Goal: Check status: Check status

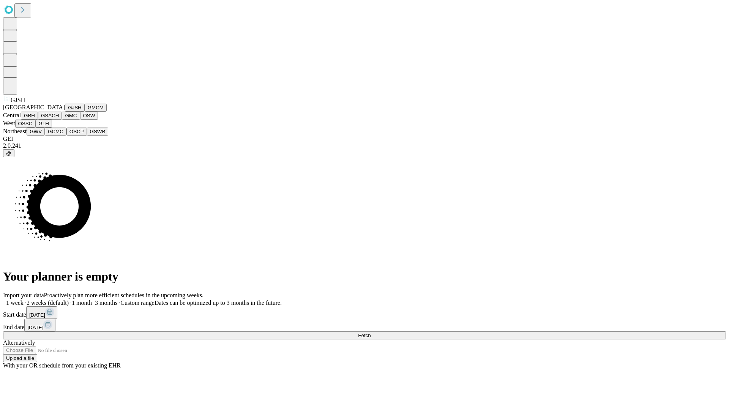
click at [65, 112] on button "GJSH" at bounding box center [75, 108] width 20 height 8
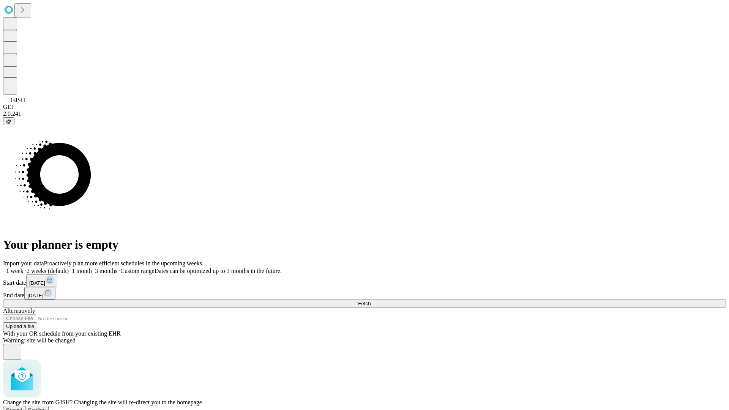
click at [46, 407] on span "Confirm" at bounding box center [37, 410] width 18 height 6
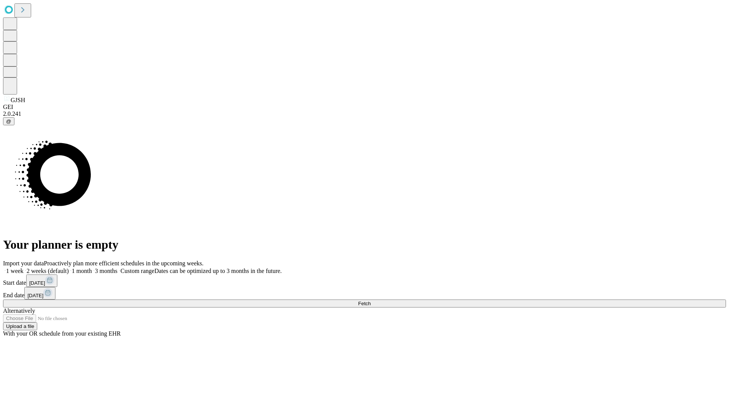
click at [92, 268] on label "1 month" at bounding box center [80, 271] width 23 height 6
click at [371, 301] on span "Fetch" at bounding box center [364, 304] width 13 height 6
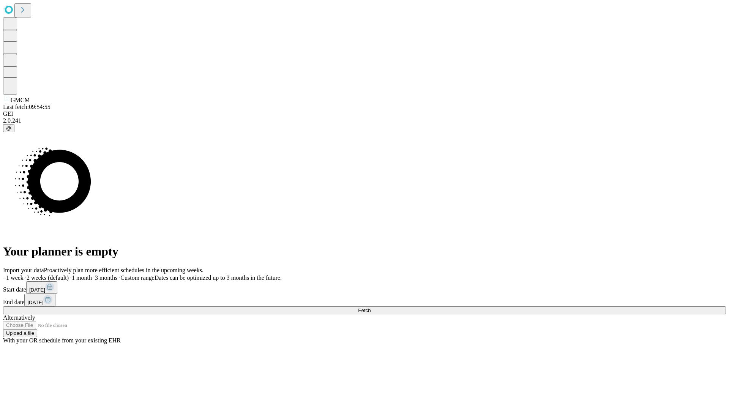
click at [92, 274] on label "1 month" at bounding box center [80, 277] width 23 height 6
click at [371, 307] on span "Fetch" at bounding box center [364, 310] width 13 height 6
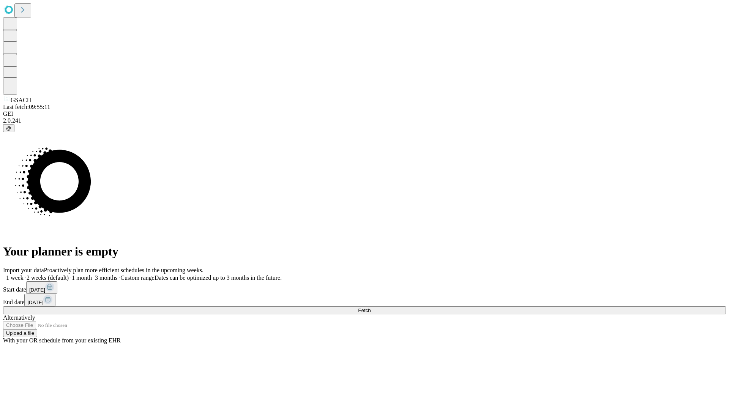
click at [92, 274] on label "1 month" at bounding box center [80, 277] width 23 height 6
click at [371, 307] on span "Fetch" at bounding box center [364, 310] width 13 height 6
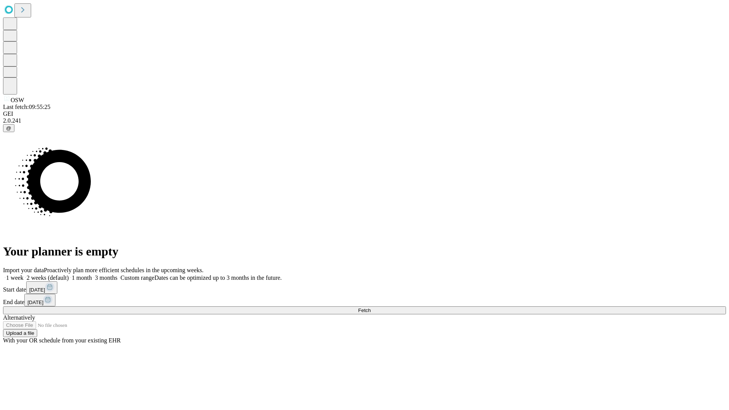
click at [92, 274] on label "1 month" at bounding box center [80, 277] width 23 height 6
click at [371, 307] on span "Fetch" at bounding box center [364, 310] width 13 height 6
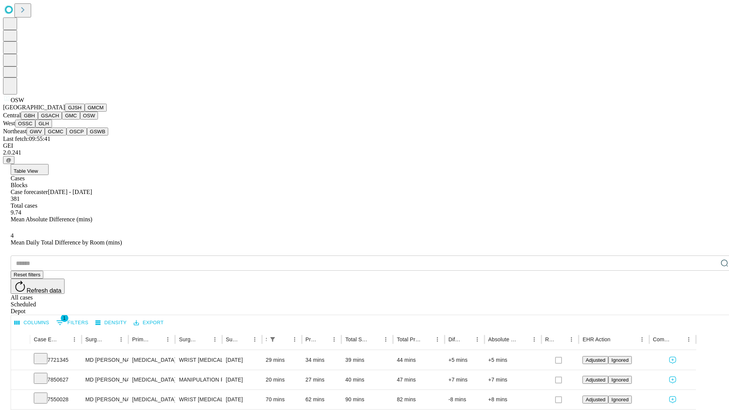
click at [36, 128] on button "OSSC" at bounding box center [25, 124] width 20 height 8
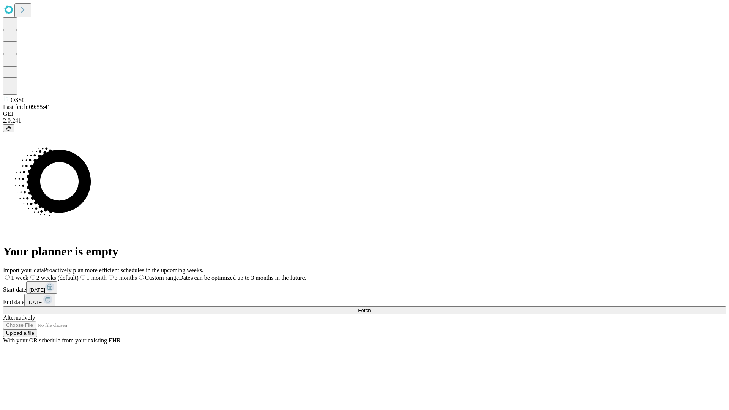
click at [107, 274] on label "1 month" at bounding box center [93, 277] width 28 height 6
click at [371, 307] on span "Fetch" at bounding box center [364, 310] width 13 height 6
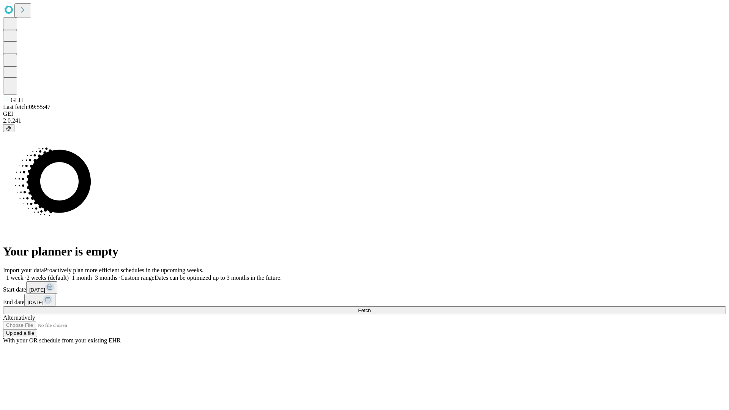
click at [92, 274] on label "1 month" at bounding box center [80, 277] width 23 height 6
click at [371, 307] on span "Fetch" at bounding box center [364, 310] width 13 height 6
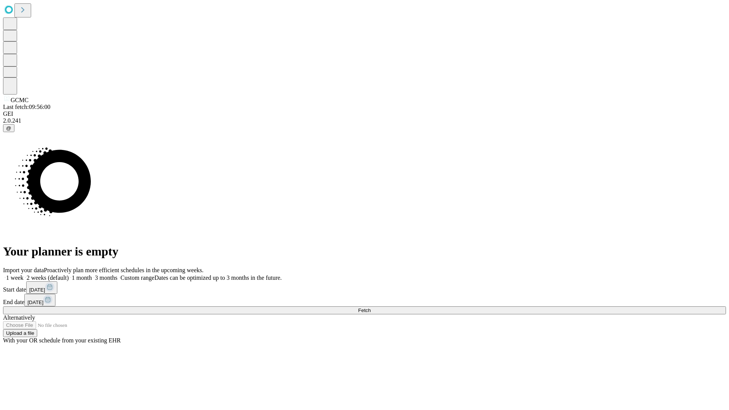
click at [92, 274] on label "1 month" at bounding box center [80, 277] width 23 height 6
click at [371, 307] on span "Fetch" at bounding box center [364, 310] width 13 height 6
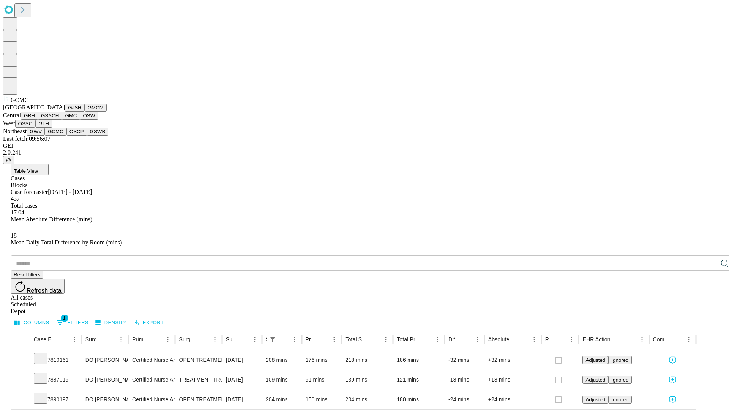
click at [66, 136] on button "OSCP" at bounding box center [76, 132] width 20 height 8
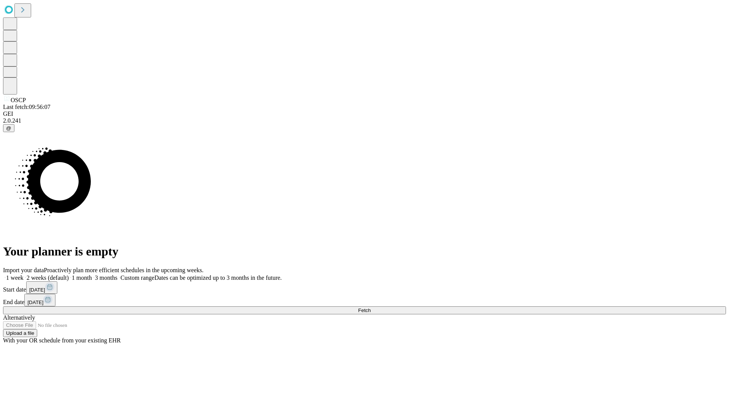
click at [371, 307] on span "Fetch" at bounding box center [364, 310] width 13 height 6
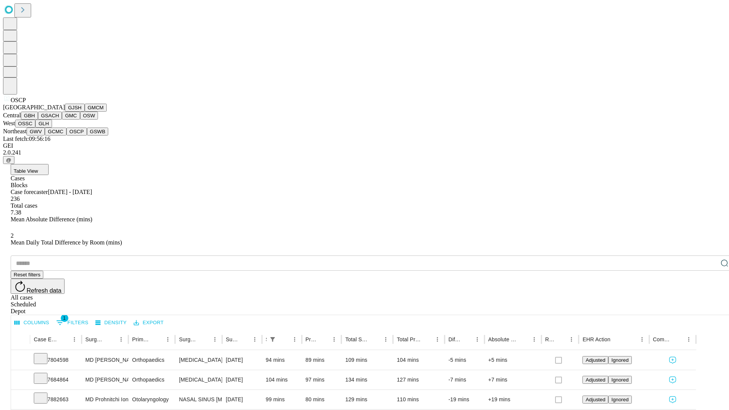
click at [87, 136] on button "GSWB" at bounding box center [98, 132] width 22 height 8
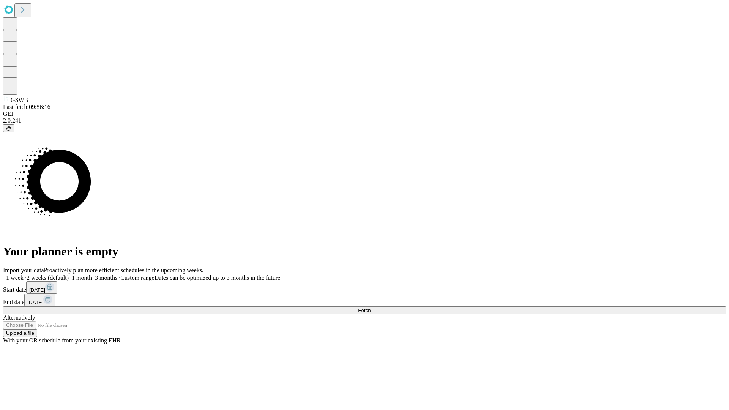
click at [92, 274] on label "1 month" at bounding box center [80, 277] width 23 height 6
click at [371, 307] on span "Fetch" at bounding box center [364, 310] width 13 height 6
